Goal: Task Accomplishment & Management: Use online tool/utility

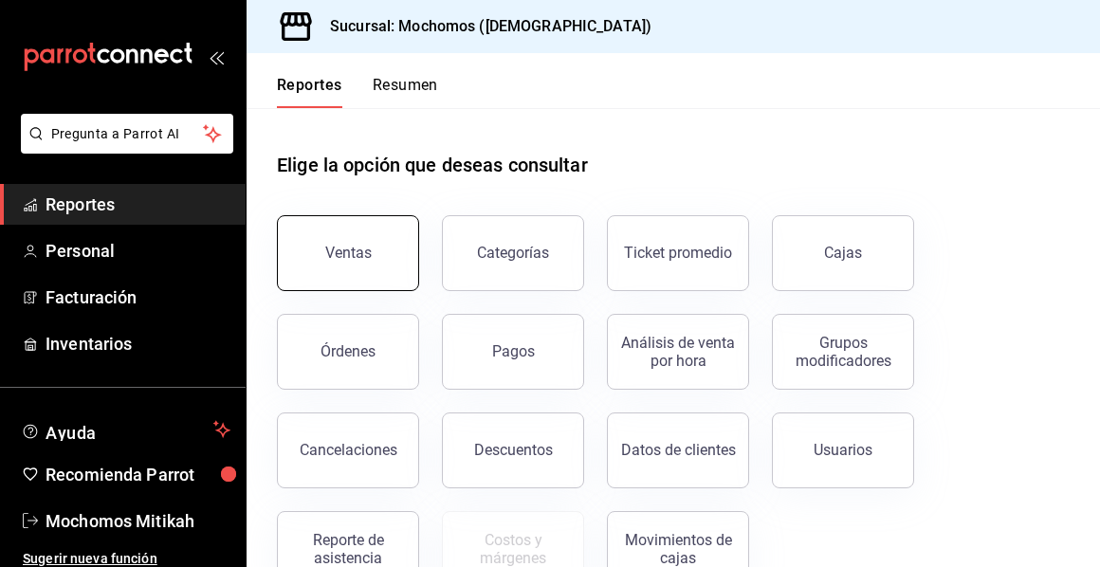
click at [362, 234] on button "Ventas" at bounding box center [348, 253] width 142 height 76
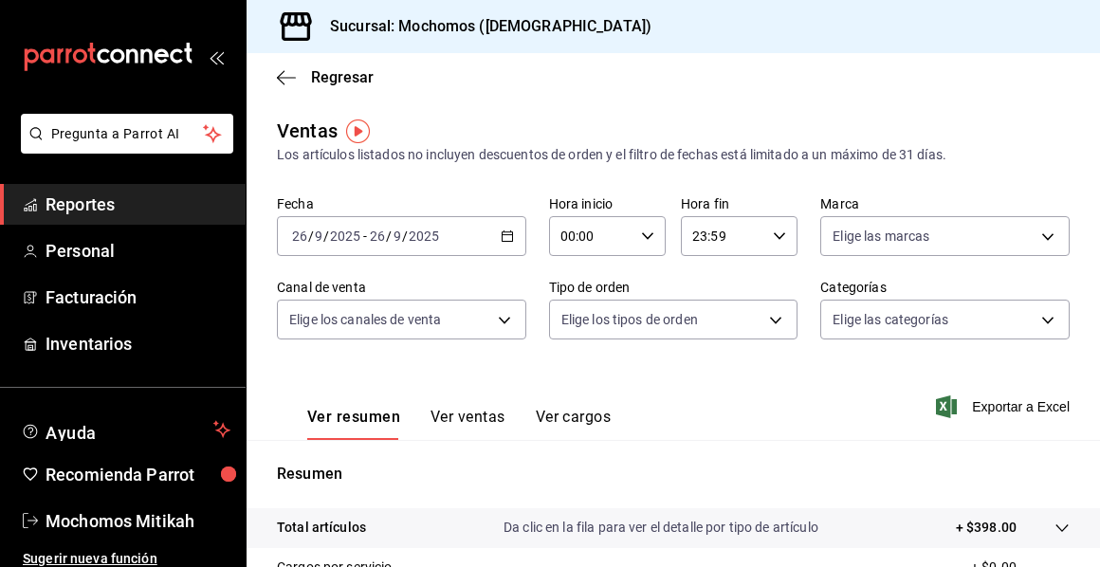
click at [508, 229] on icon "button" at bounding box center [506, 235] width 13 height 13
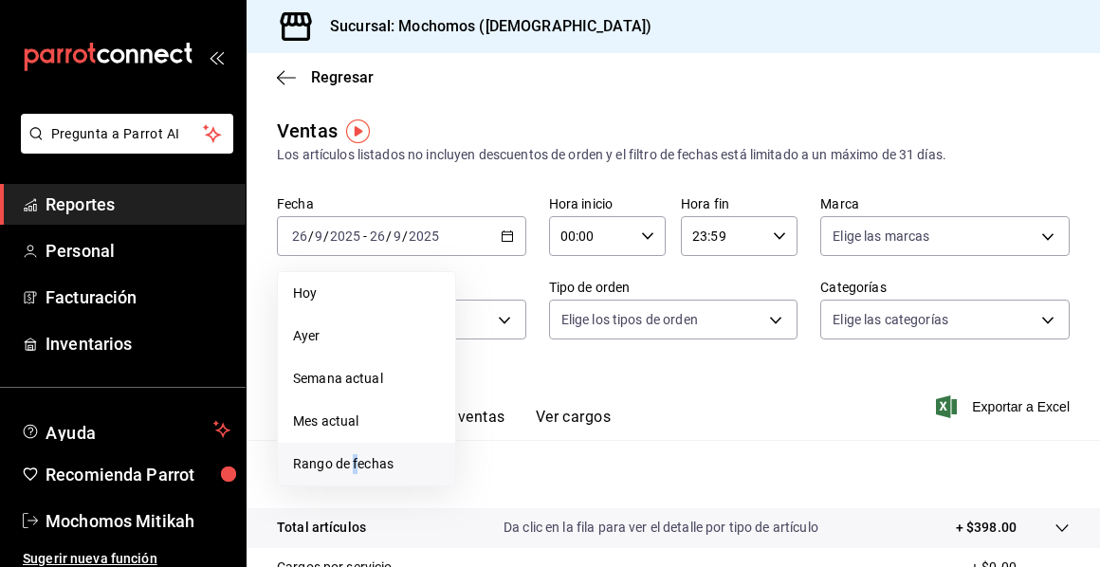
click at [355, 458] on span "Rango de fechas" at bounding box center [366, 464] width 147 height 20
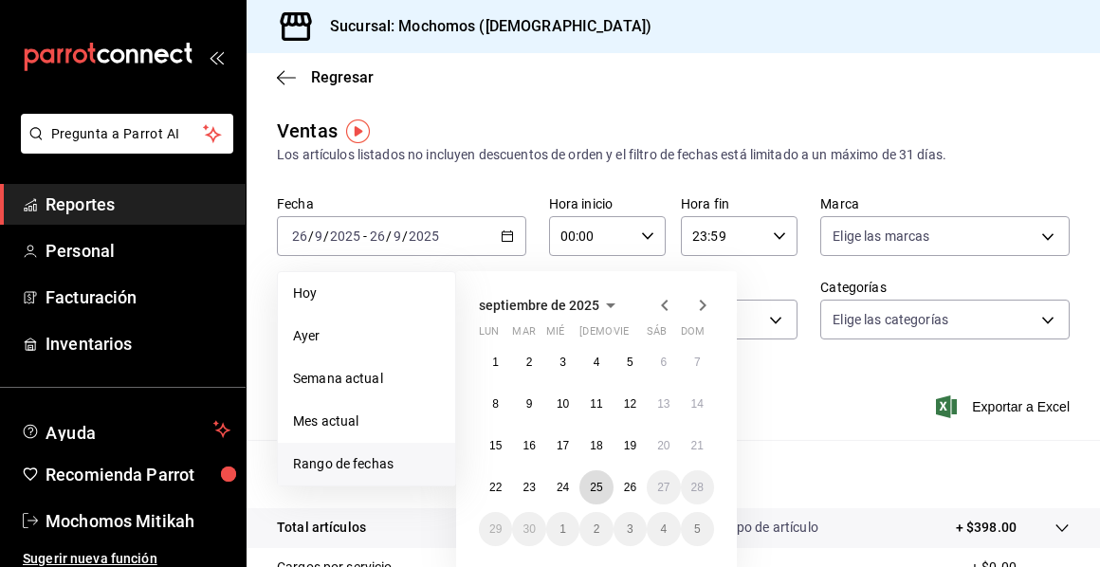
click at [592, 487] on abbr "25" at bounding box center [596, 487] width 12 height 13
click at [626, 488] on abbr "26" at bounding box center [630, 487] width 12 height 13
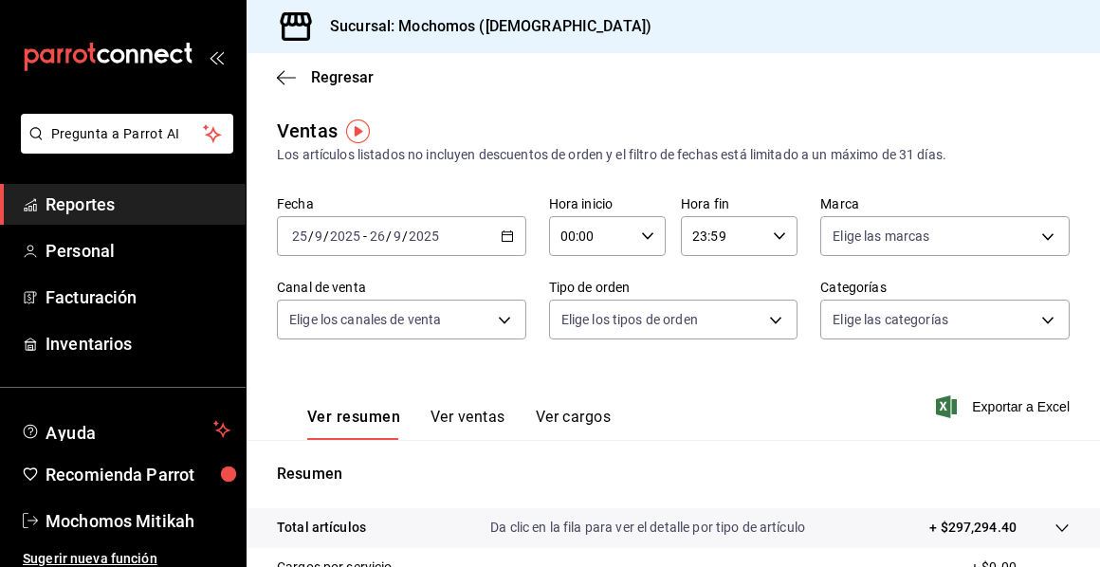
click at [642, 237] on \(Stroke\) "button" at bounding box center [647, 235] width 11 height 7
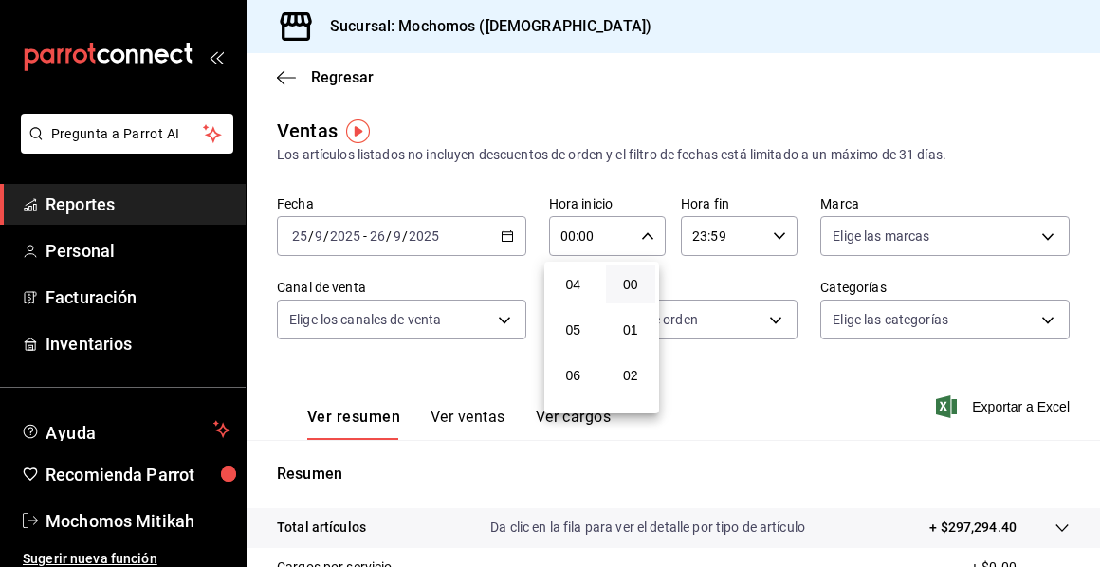
scroll to position [190, 0]
click at [573, 319] on span "05" at bounding box center [572, 322] width 27 height 15
type input "05:00"
click at [767, 238] on div at bounding box center [550, 283] width 1100 height 567
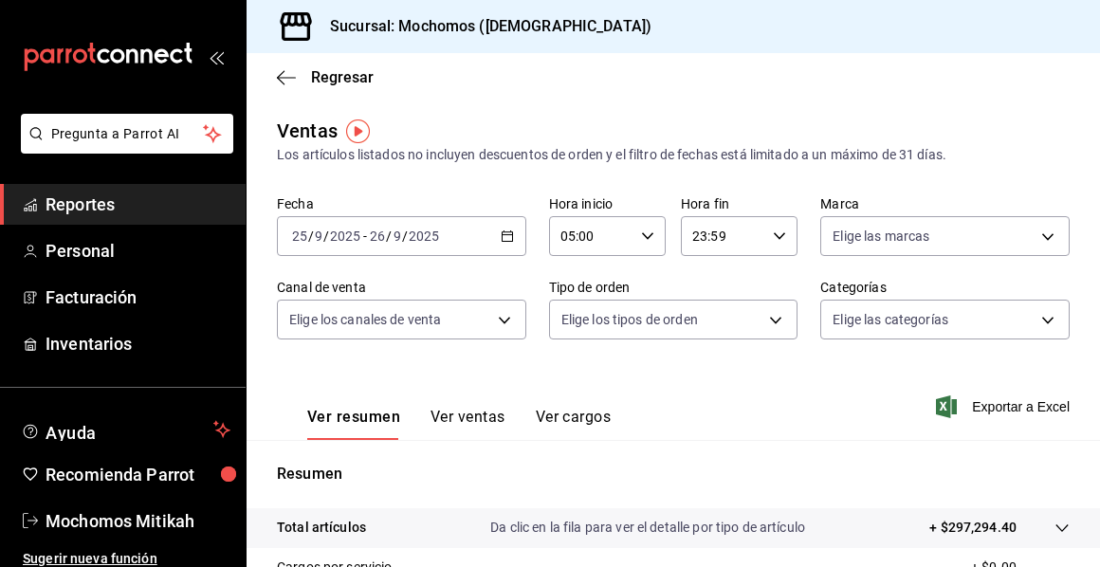
click at [768, 237] on div at bounding box center [550, 283] width 1100 height 567
click at [773, 233] on icon "button" at bounding box center [779, 235] width 13 height 13
click at [705, 333] on span "05" at bounding box center [701, 329] width 27 height 15
click at [766, 293] on button "00" at bounding box center [760, 284] width 50 height 38
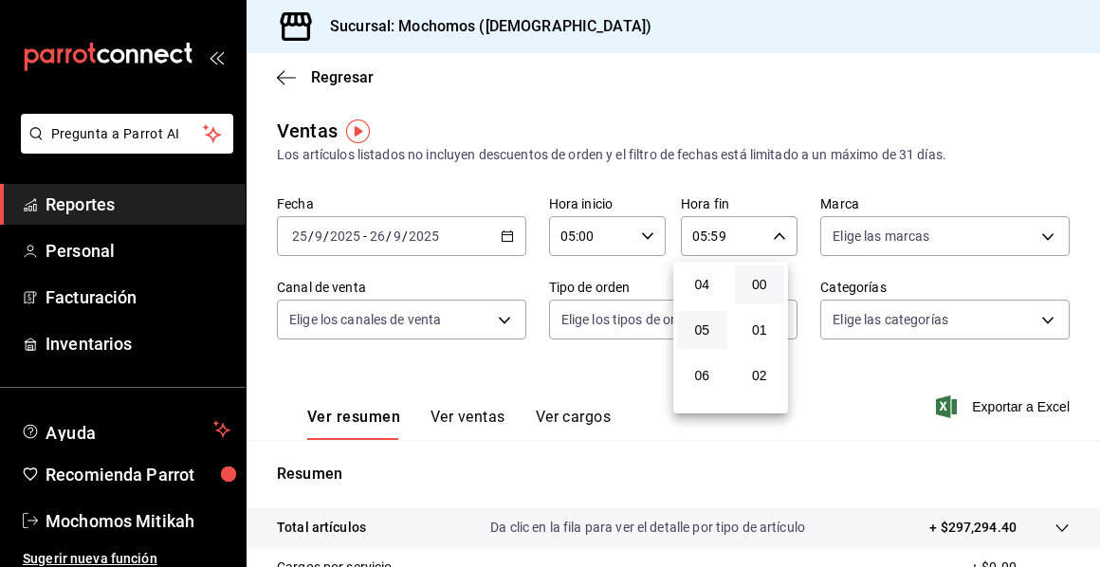
type input "05:00"
click at [836, 399] on div at bounding box center [550, 283] width 1100 height 567
click at [974, 409] on span "Exportar a Excel" at bounding box center [1004, 406] width 130 height 23
